Goal: Find contact information: Find contact information

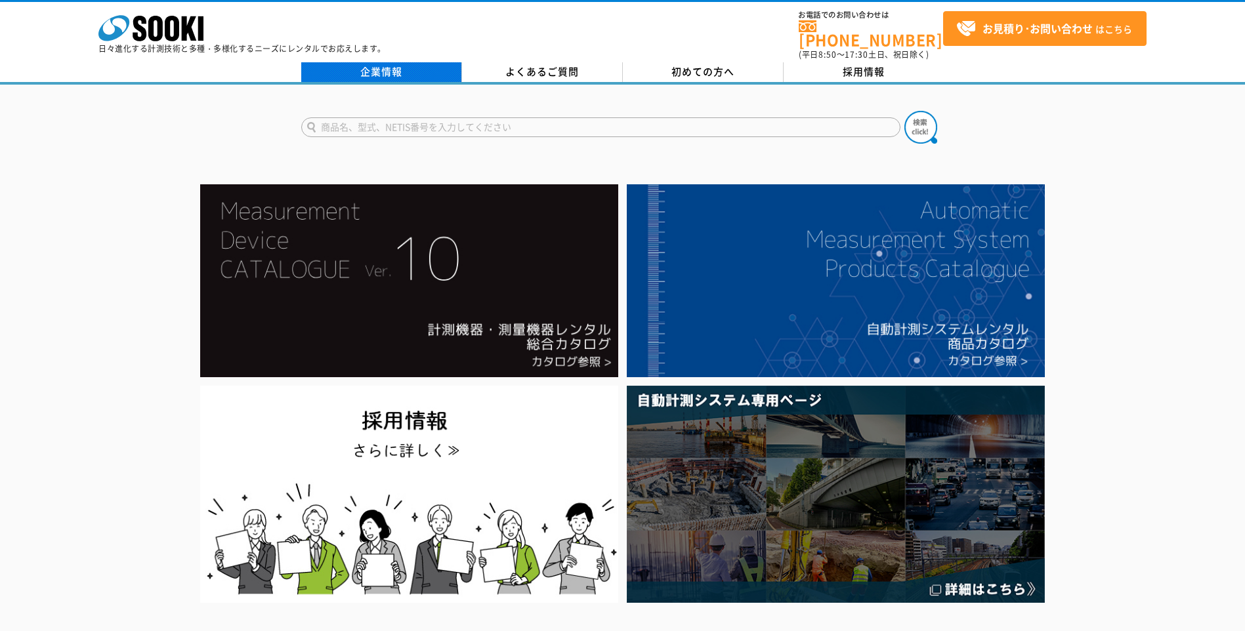
click at [399, 68] on link "企業情報" at bounding box center [381, 72] width 161 height 20
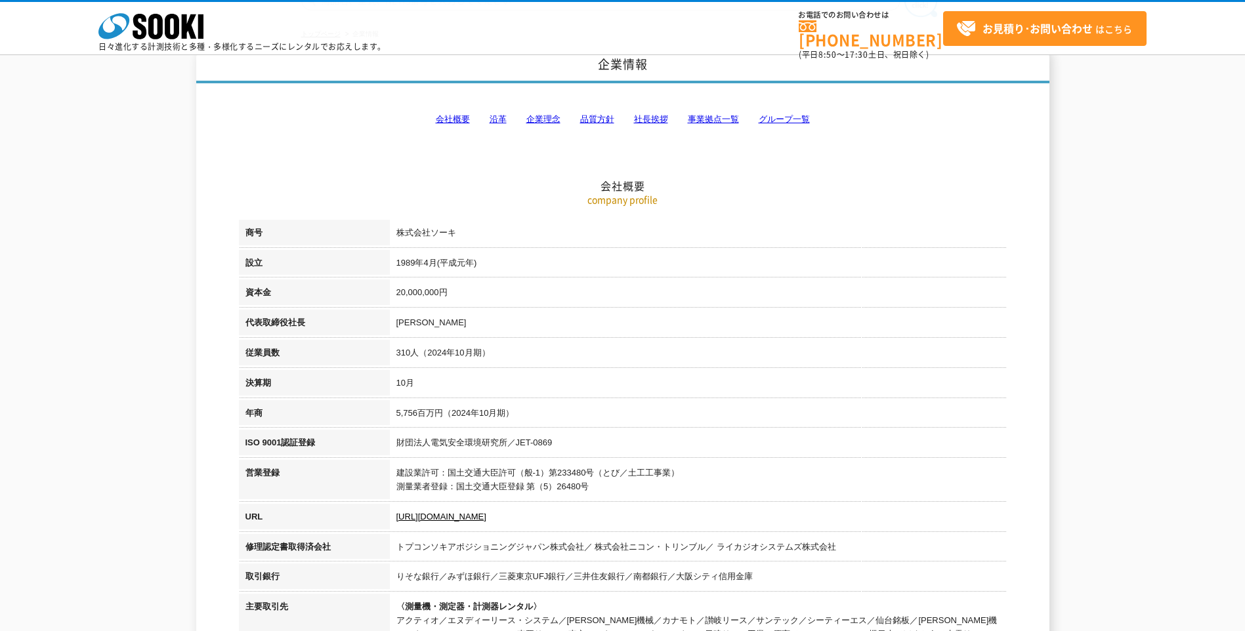
scroll to position [197, 0]
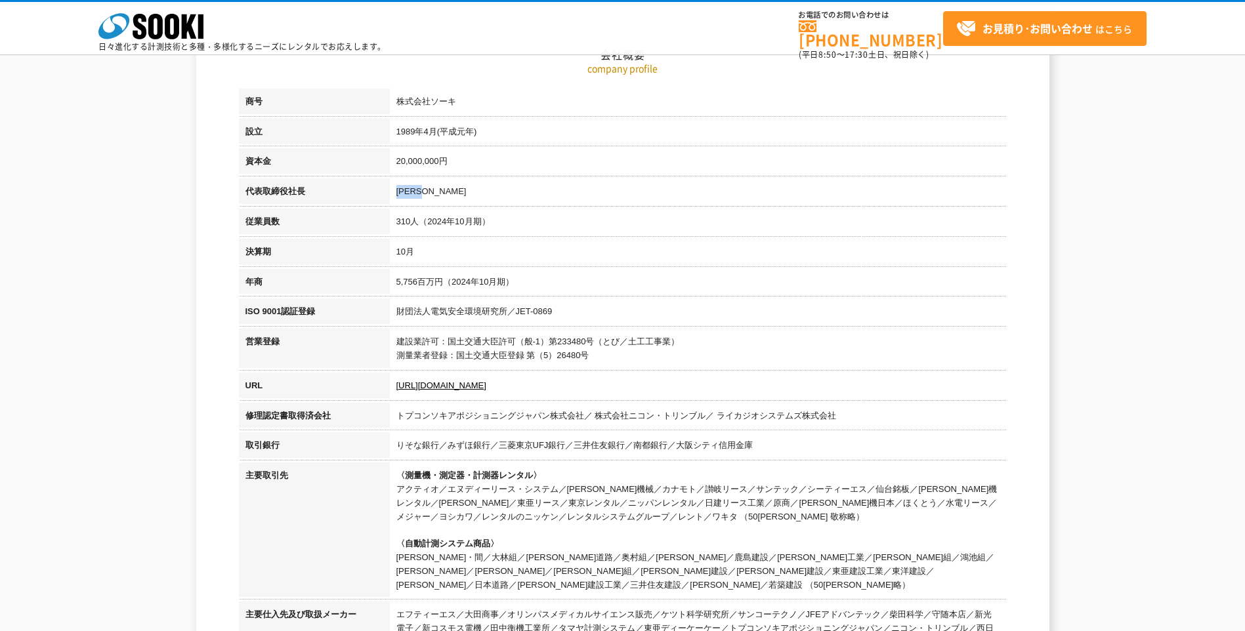
drag, startPoint x: 396, startPoint y: 192, endPoint x: 436, endPoint y: 194, distance: 39.5
click at [436, 194] on td "梶原 英登" at bounding box center [698, 193] width 617 height 30
drag, startPoint x: 436, startPoint y: 194, endPoint x: 424, endPoint y: 193, distance: 11.9
copy td "梶原 英登"
